Goal: Transaction & Acquisition: Book appointment/travel/reservation

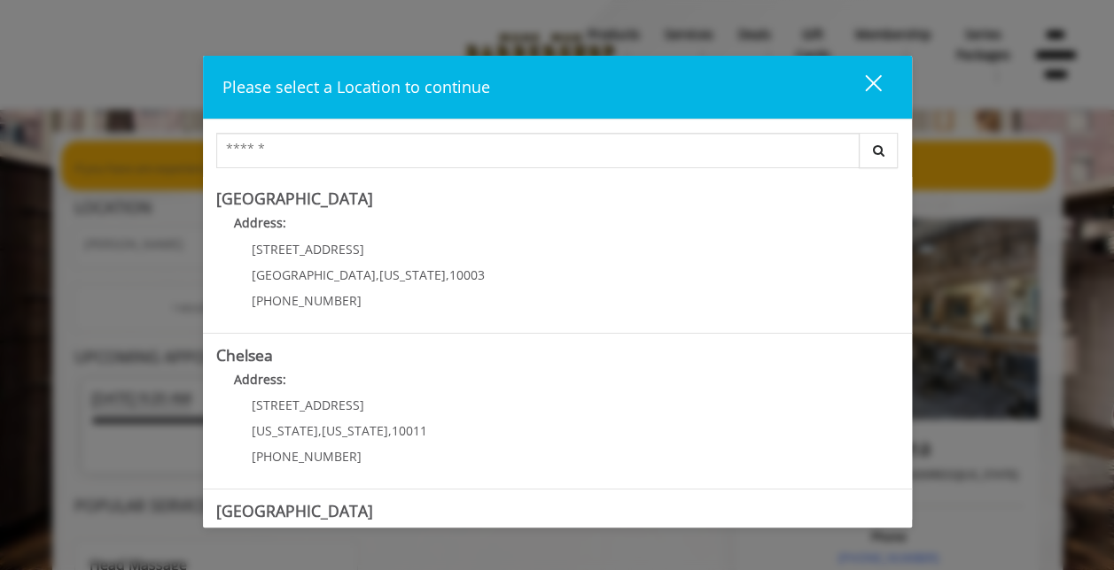
click at [456, 399] on link "Chelsea Address: [STREET_ADDRESS][US_STATE][US_STATE] (917) 639-3902" at bounding box center [557, 411] width 682 height 129
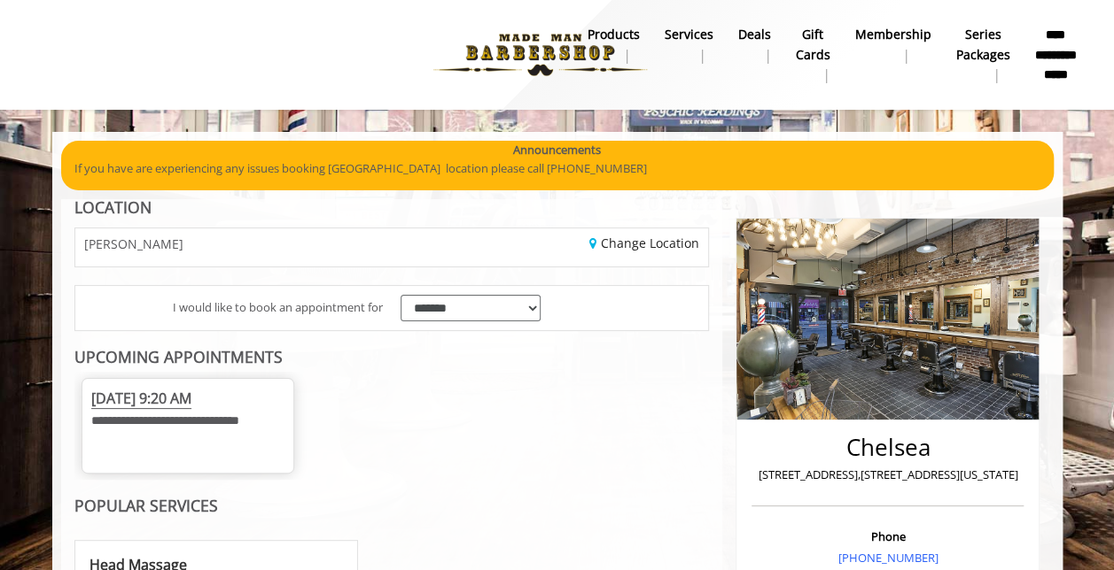
scroll to position [354, 0]
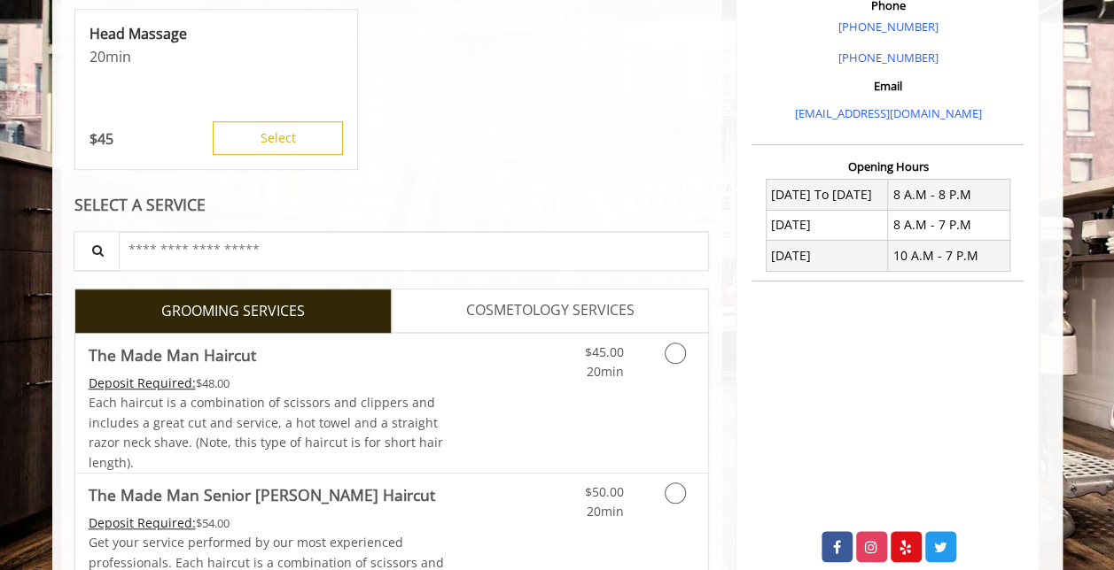
scroll to position [709, 0]
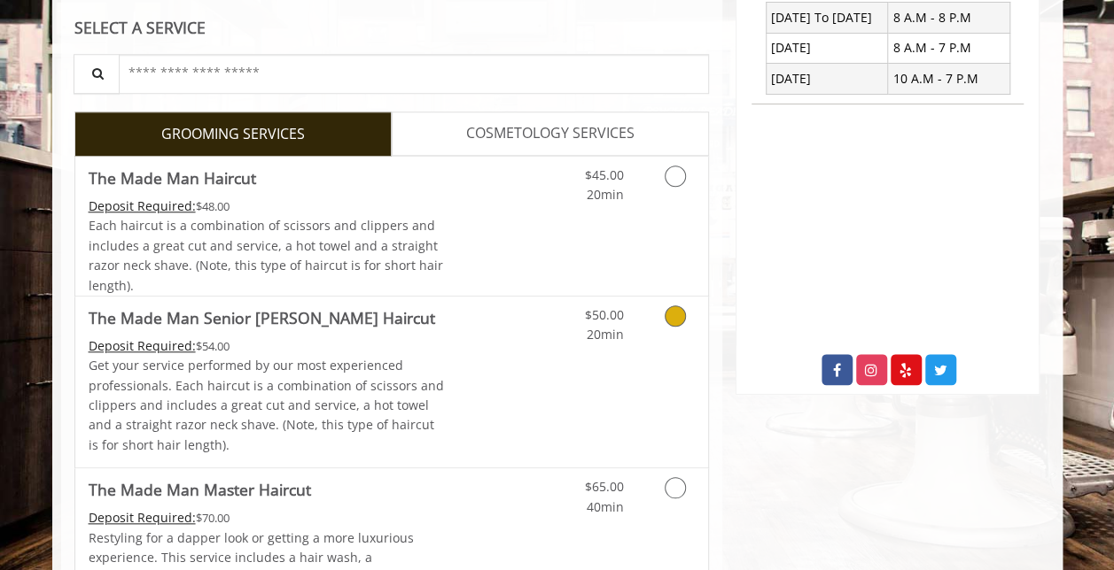
click at [612, 343] on span "20min" at bounding box center [604, 334] width 37 height 17
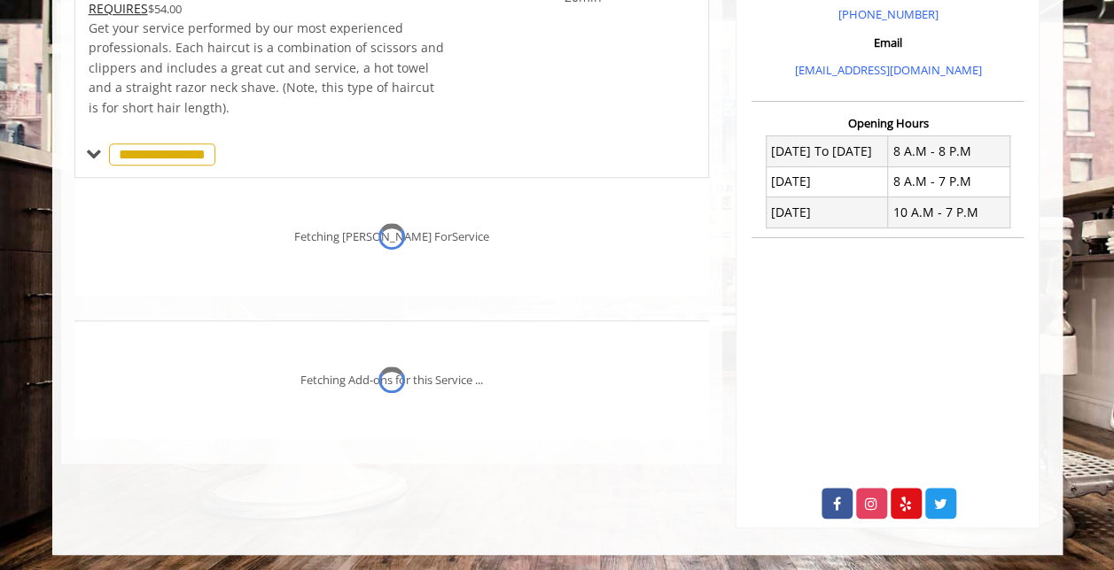
click at [612, 349] on div "Fetching Add-ons for this Service ..." at bounding box center [391, 381] width 635 height 118
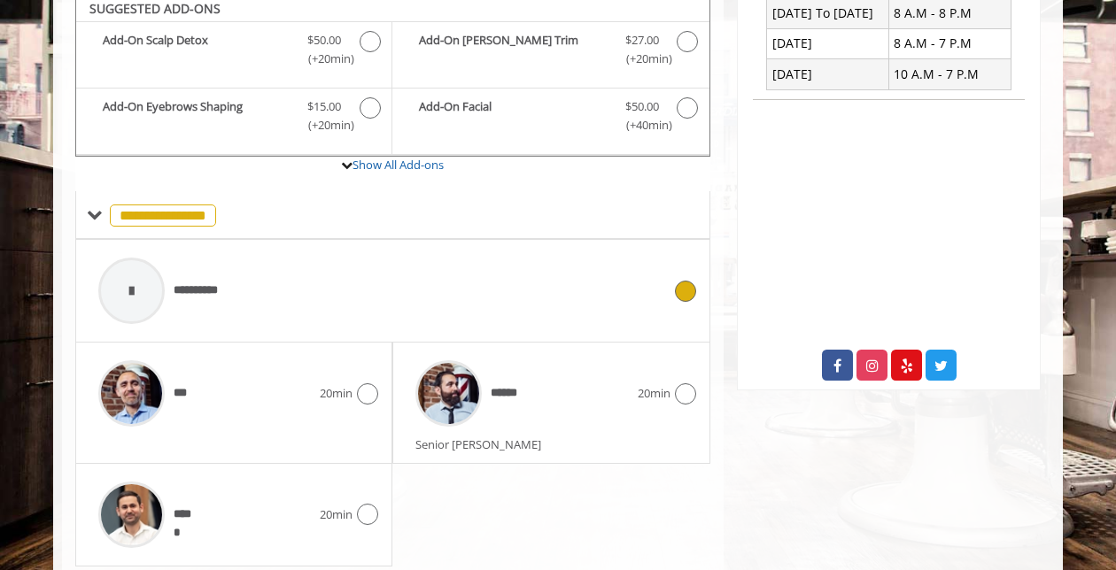
scroll to position [723, 0]
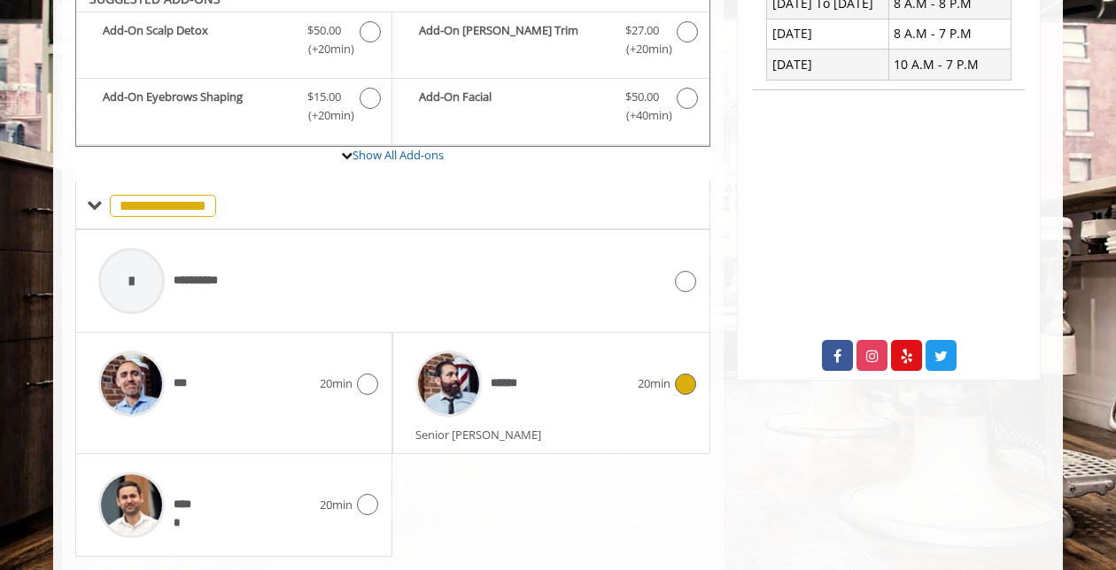
click at [558, 397] on div "******" at bounding box center [522, 384] width 230 height 84
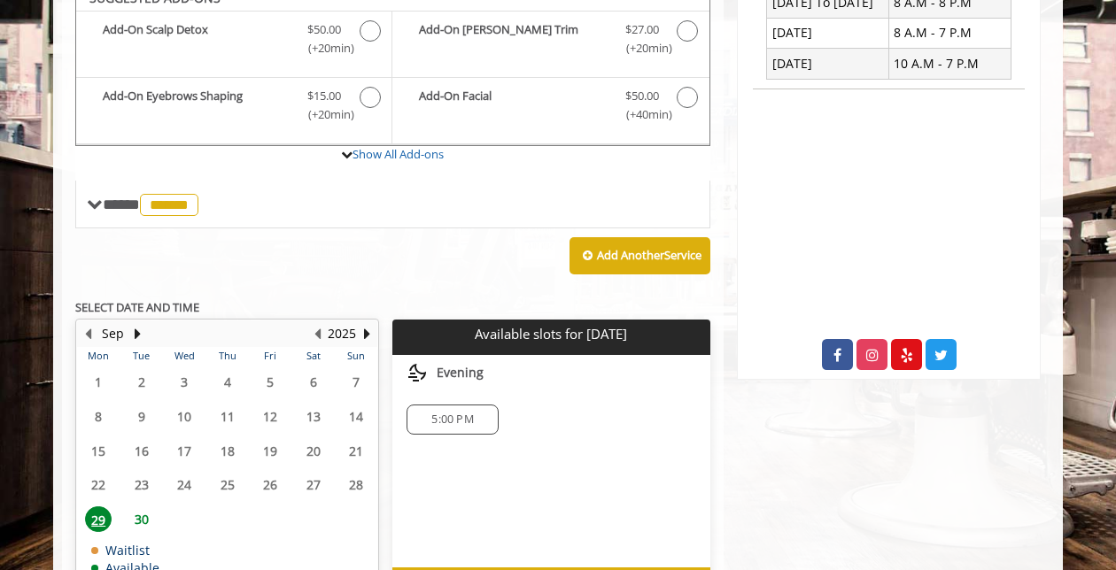
scroll to position [812, 0]
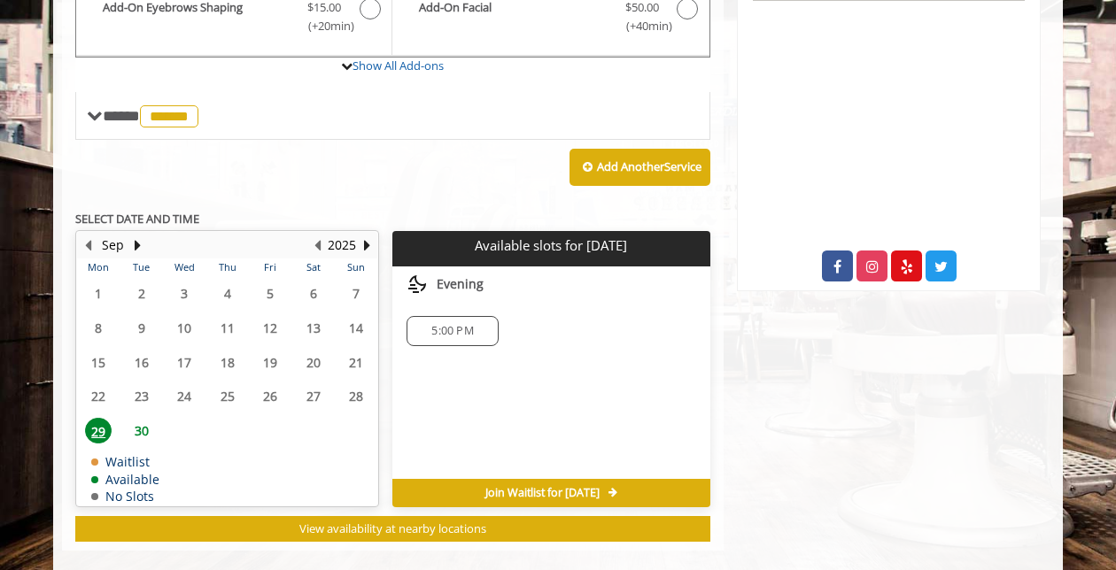
click at [463, 195] on div "Add Another Service" at bounding box center [392, 167] width 635 height 55
click at [469, 195] on div "Add Another Service" at bounding box center [392, 167] width 635 height 55
click at [142, 442] on span "30" at bounding box center [141, 431] width 27 height 26
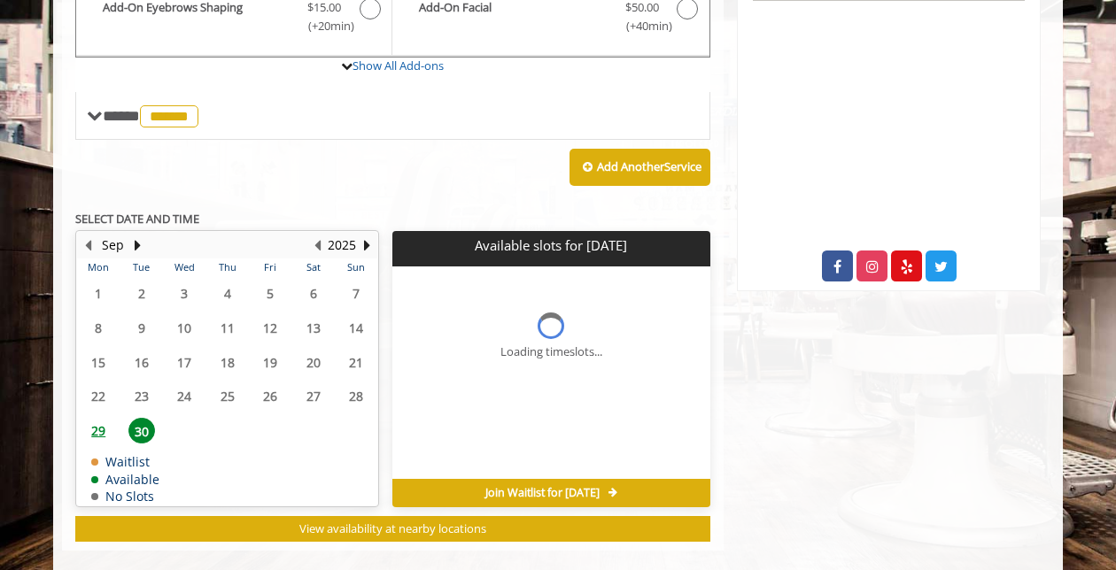
scroll to position [852, 0]
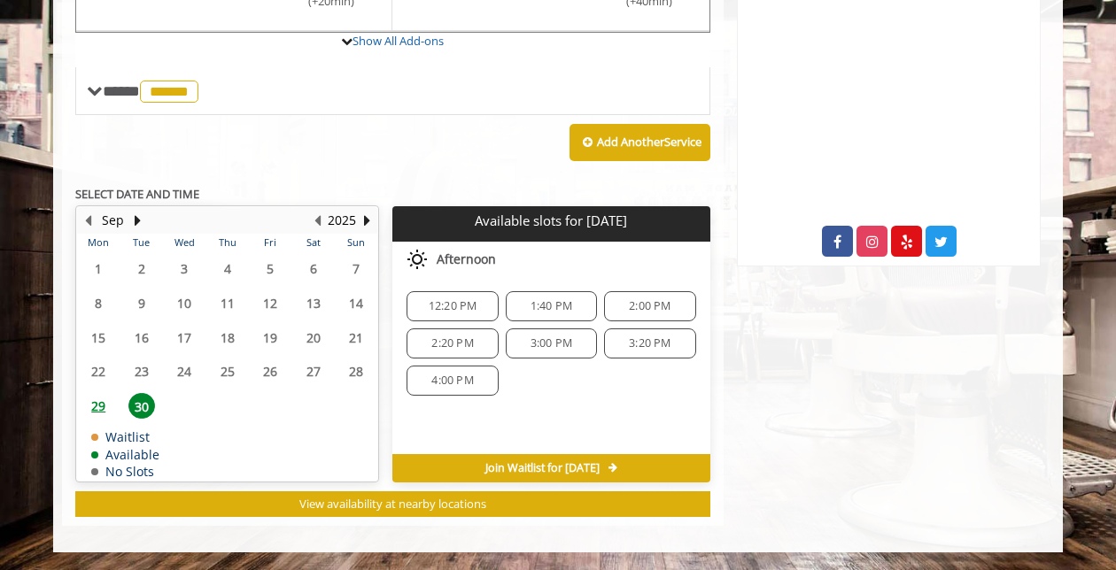
click at [97, 408] on span "29" at bounding box center [98, 406] width 27 height 26
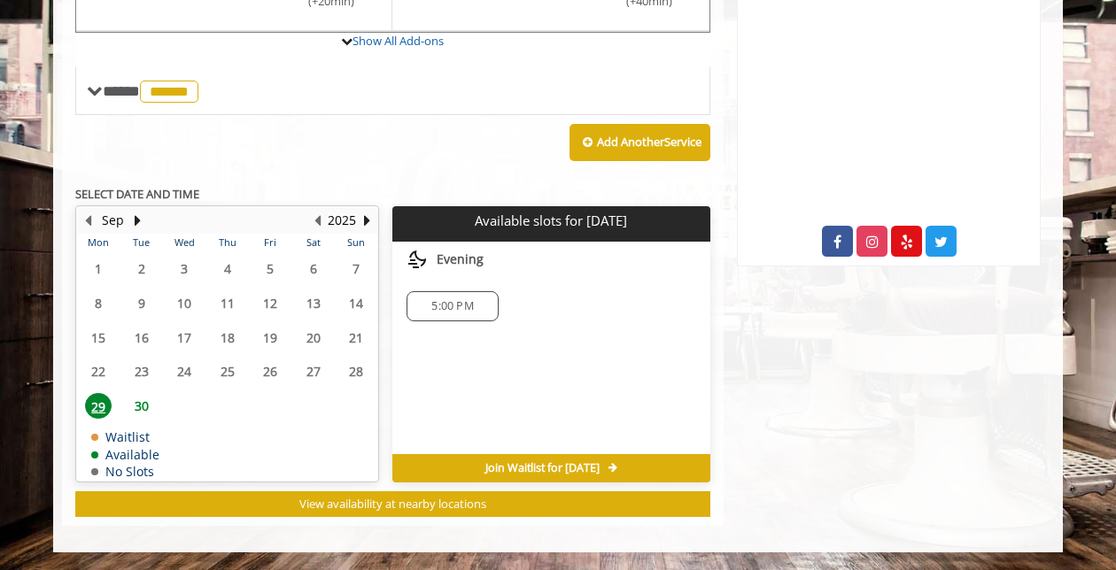
click at [419, 124] on div "Add Another Service" at bounding box center [392, 142] width 635 height 55
